Goal: Information Seeking & Learning: Learn about a topic

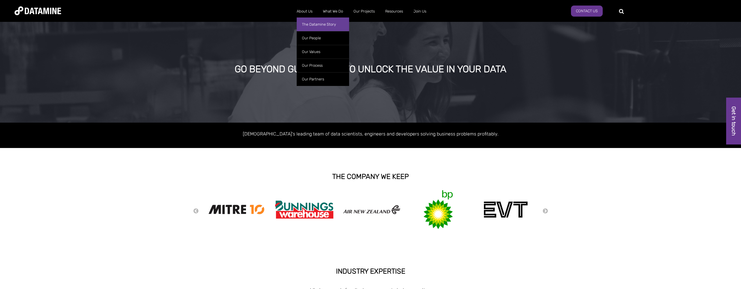
click at [304, 25] on link "The Datamine Story" at bounding box center [323, 24] width 52 height 14
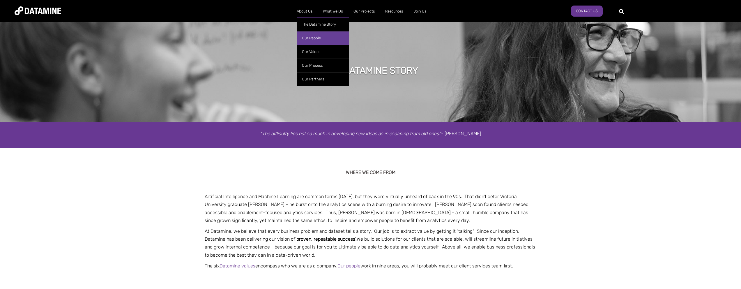
click at [309, 36] on link "Our People" at bounding box center [323, 38] width 52 height 14
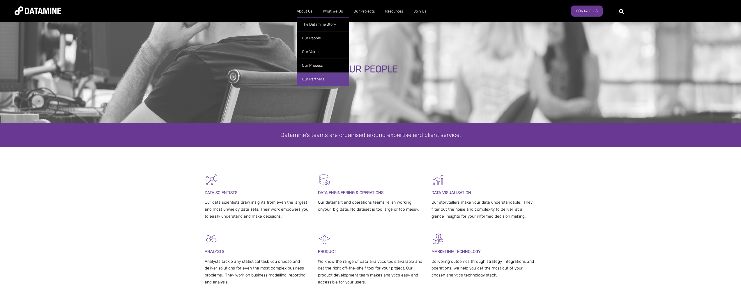
click at [315, 78] on link "Our Partners" at bounding box center [323, 79] width 52 height 14
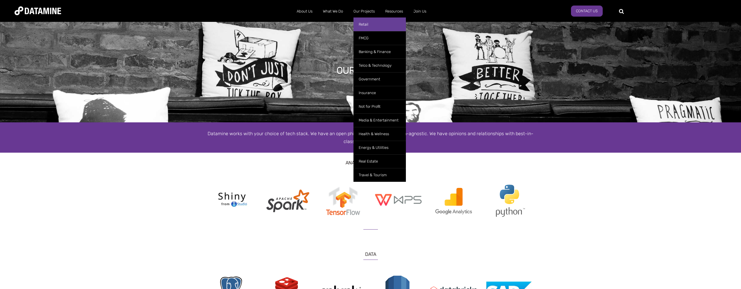
click at [366, 24] on link "Retail" at bounding box center [379, 24] width 52 height 14
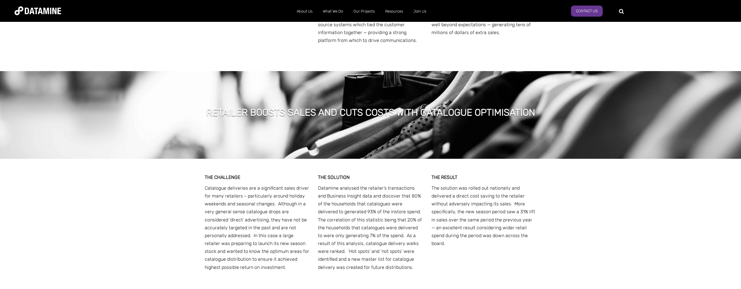
scroll to position [1829, 0]
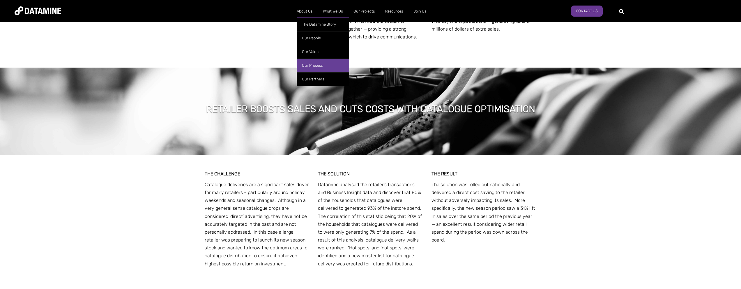
click at [310, 67] on link "Our Process" at bounding box center [323, 66] width 52 height 14
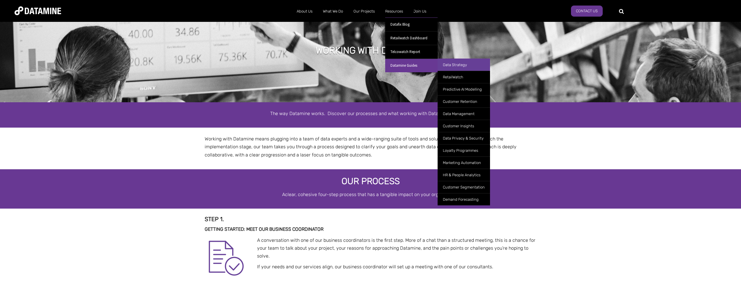
click at [453, 68] on link "Data Strategy" at bounding box center [463, 65] width 52 height 12
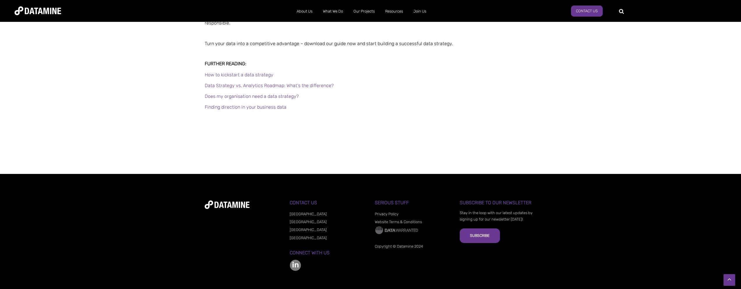
scroll to position [588, 0]
click at [296, 261] on img at bounding box center [295, 264] width 11 height 11
